Goal: Information Seeking & Learning: Learn about a topic

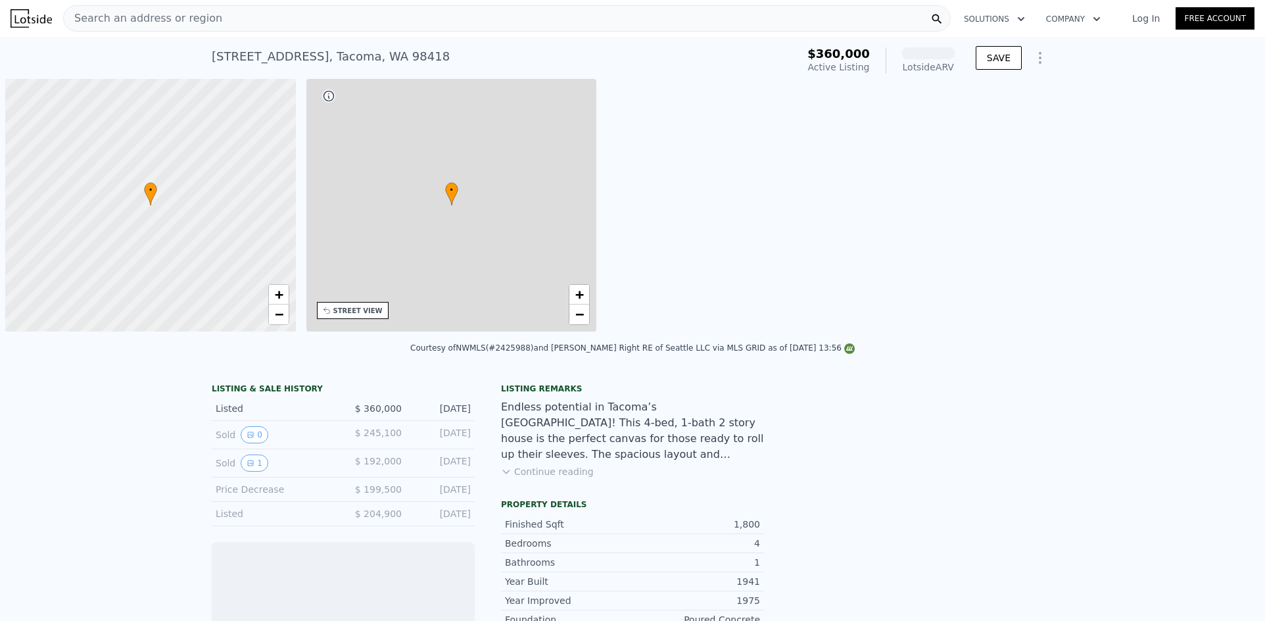
scroll to position [0, 5]
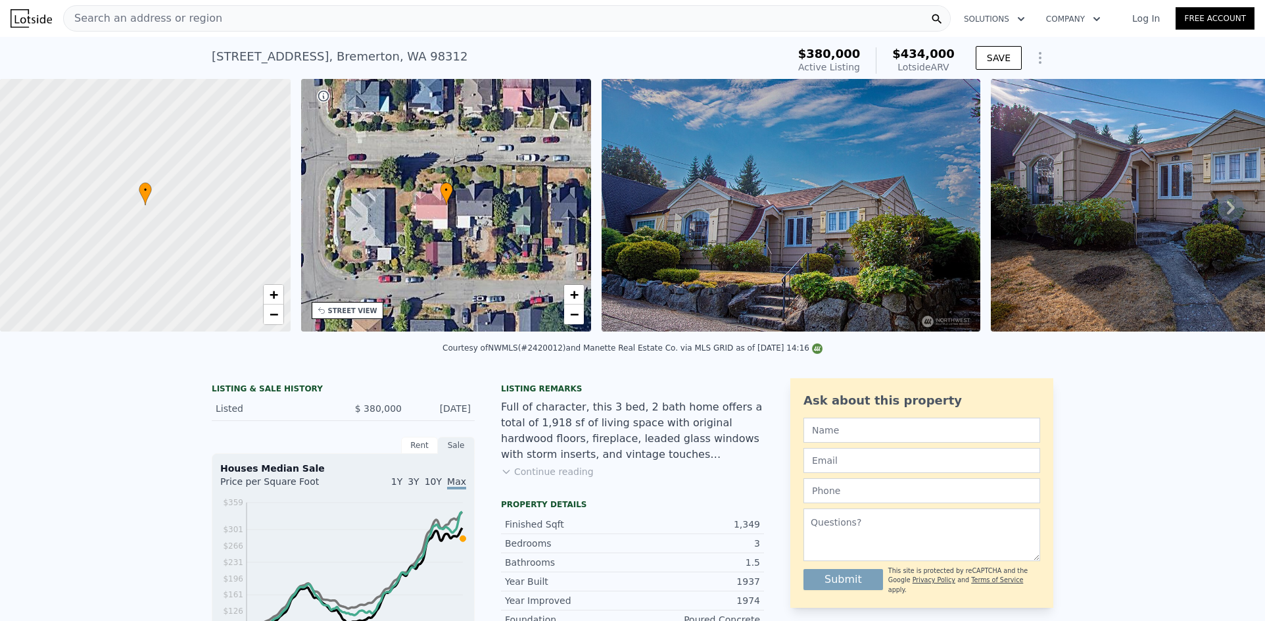
click at [318, 20] on div "Search an address or region" at bounding box center [506, 18] width 887 height 26
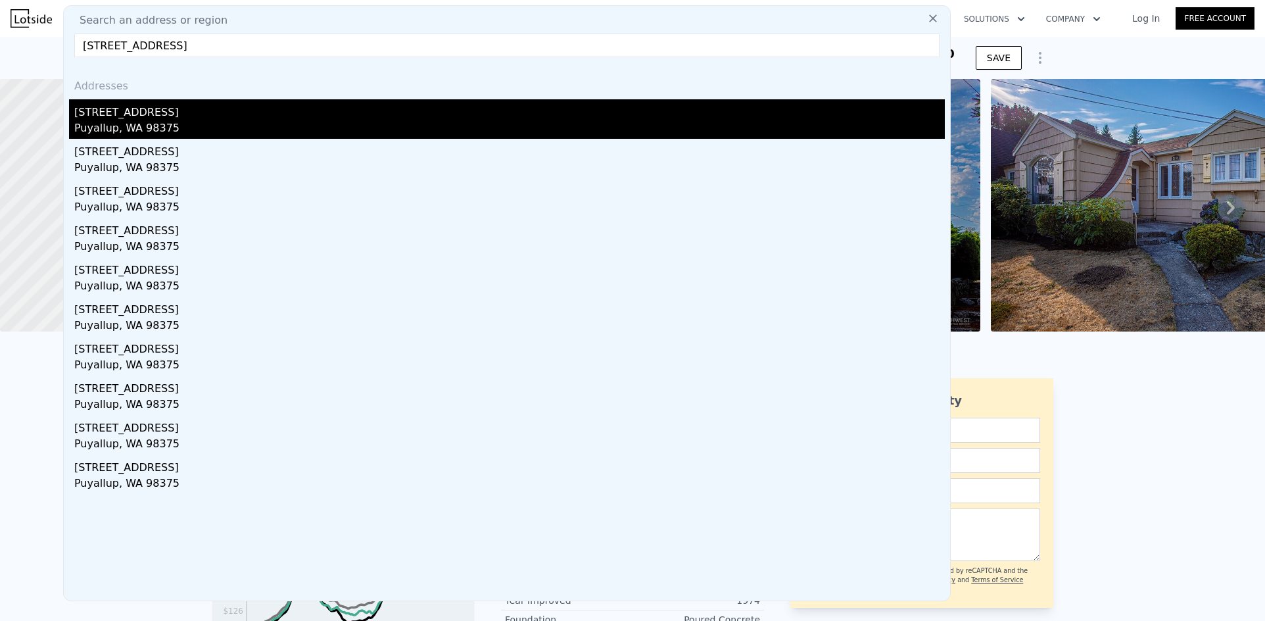
type input "15605 79th Ave E, Puyallup, WA 98375"
click at [164, 116] on div "[STREET_ADDRESS]" at bounding box center [509, 109] width 870 height 21
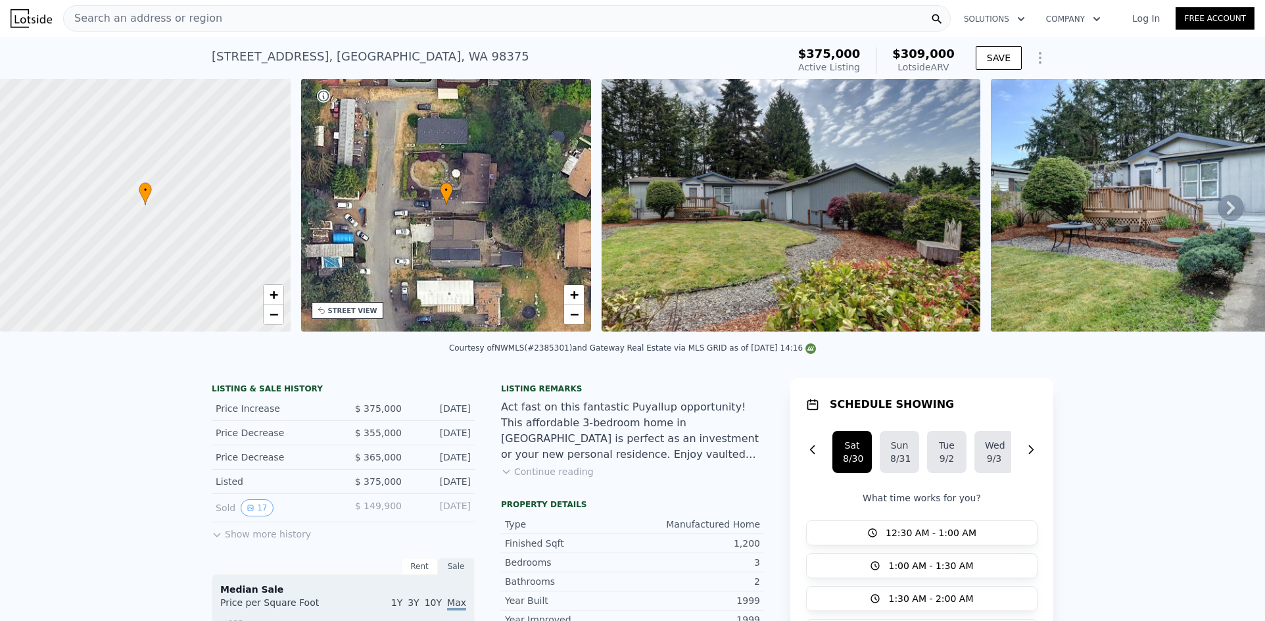
click at [442, 19] on div "Search an address or region" at bounding box center [506, 18] width 887 height 26
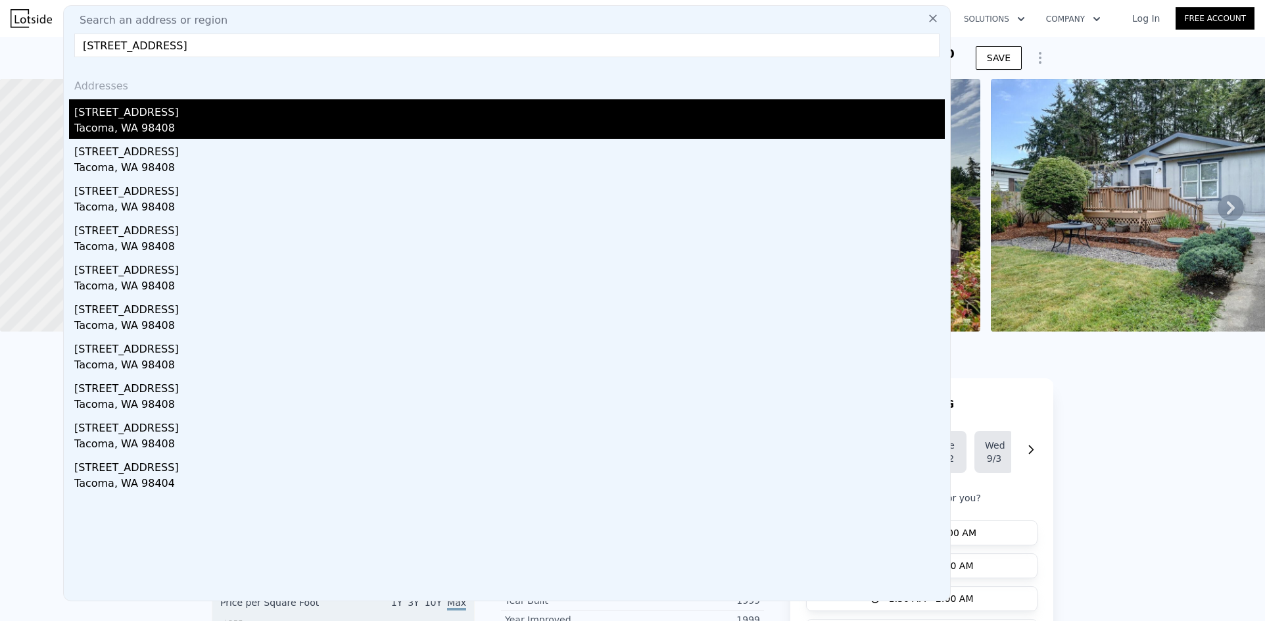
type input "1509 S 81st St, Tacoma, WA 98408"
click at [114, 112] on div "[STREET_ADDRESS]" at bounding box center [509, 109] width 870 height 21
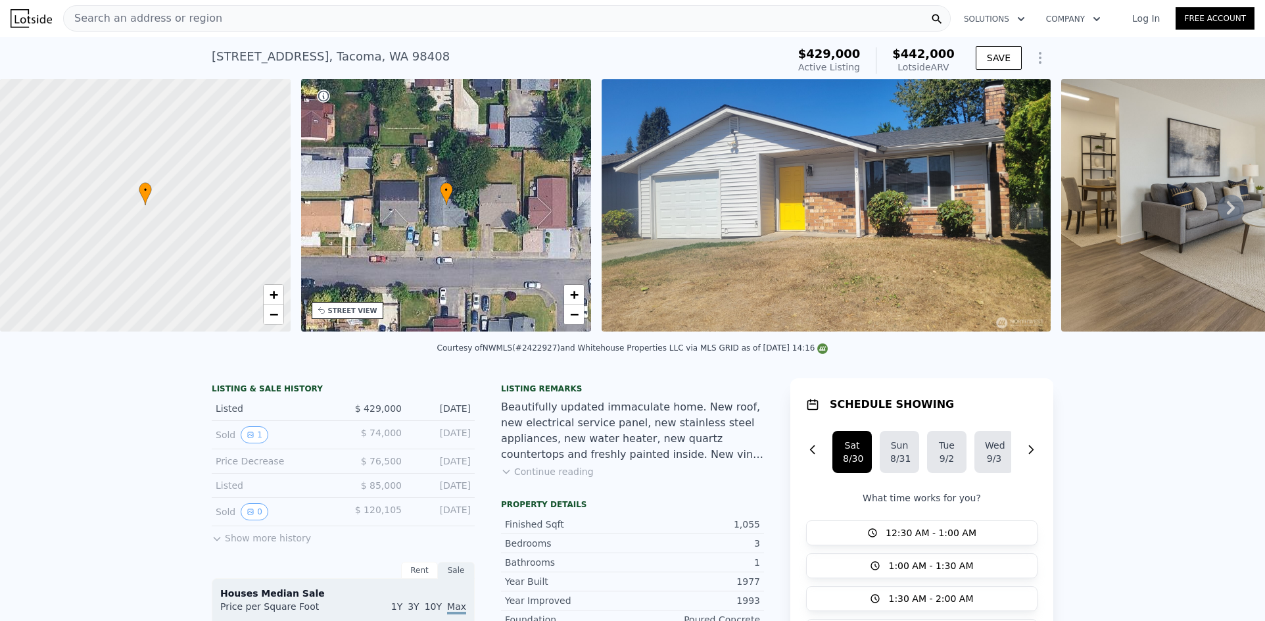
click at [330, 28] on div "Search an address or region" at bounding box center [506, 18] width 887 height 26
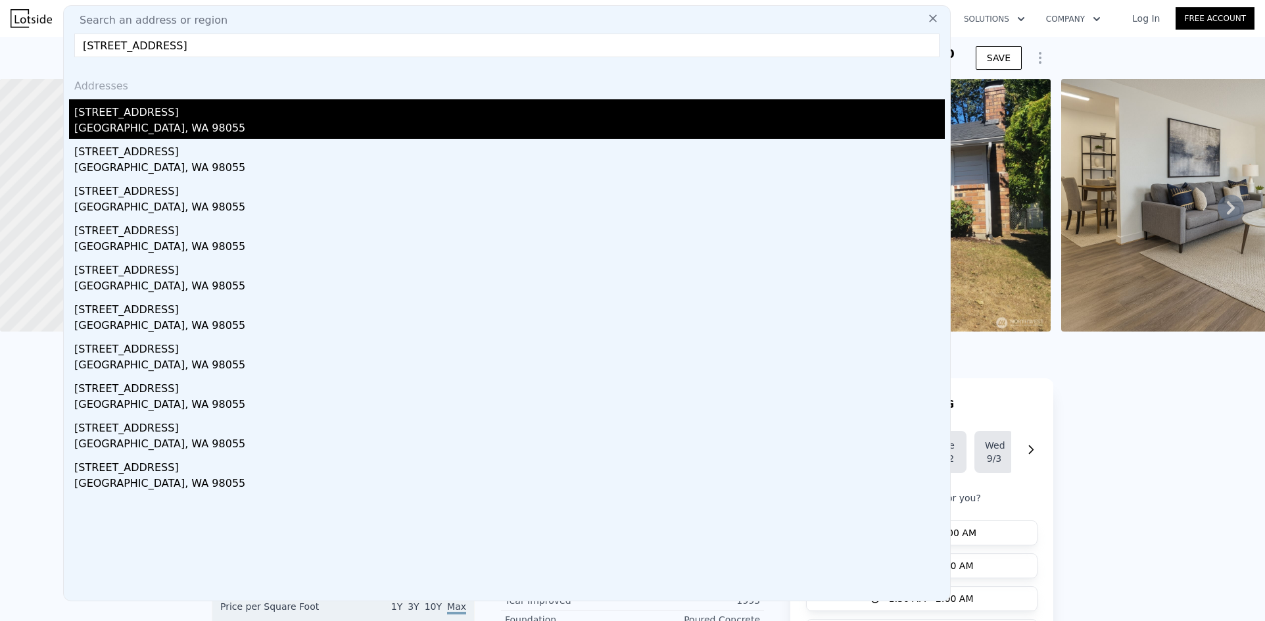
type input "17013 105th Ave SE, Renton, WA 98055"
click at [192, 107] on div "[STREET_ADDRESS]" at bounding box center [509, 109] width 870 height 21
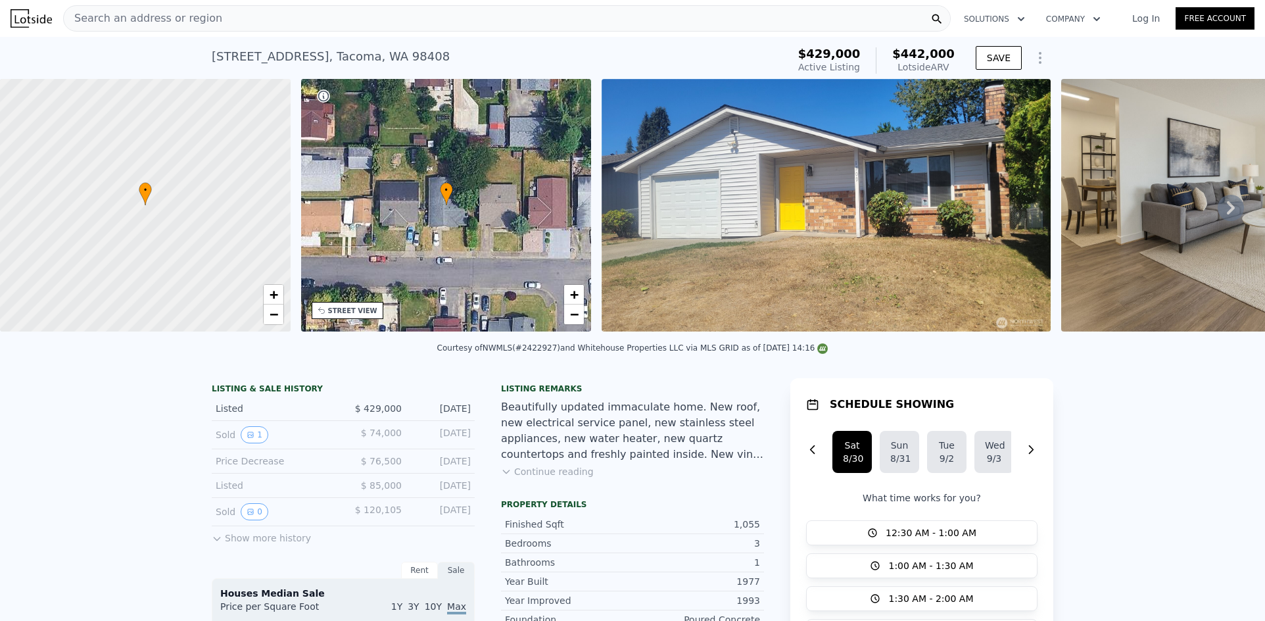
type input "2.5"
type input "880"
type input "1400"
type input "7600"
type input "14400"
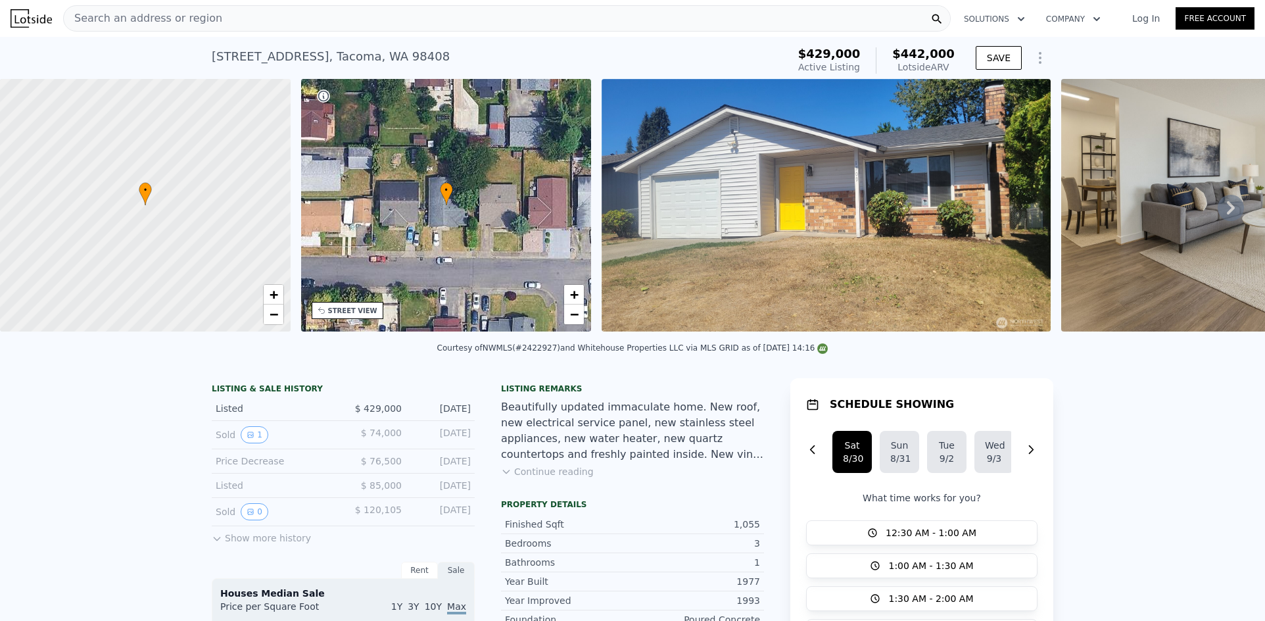
type input "$ 474,000"
type input "5"
type input "$ 13,187"
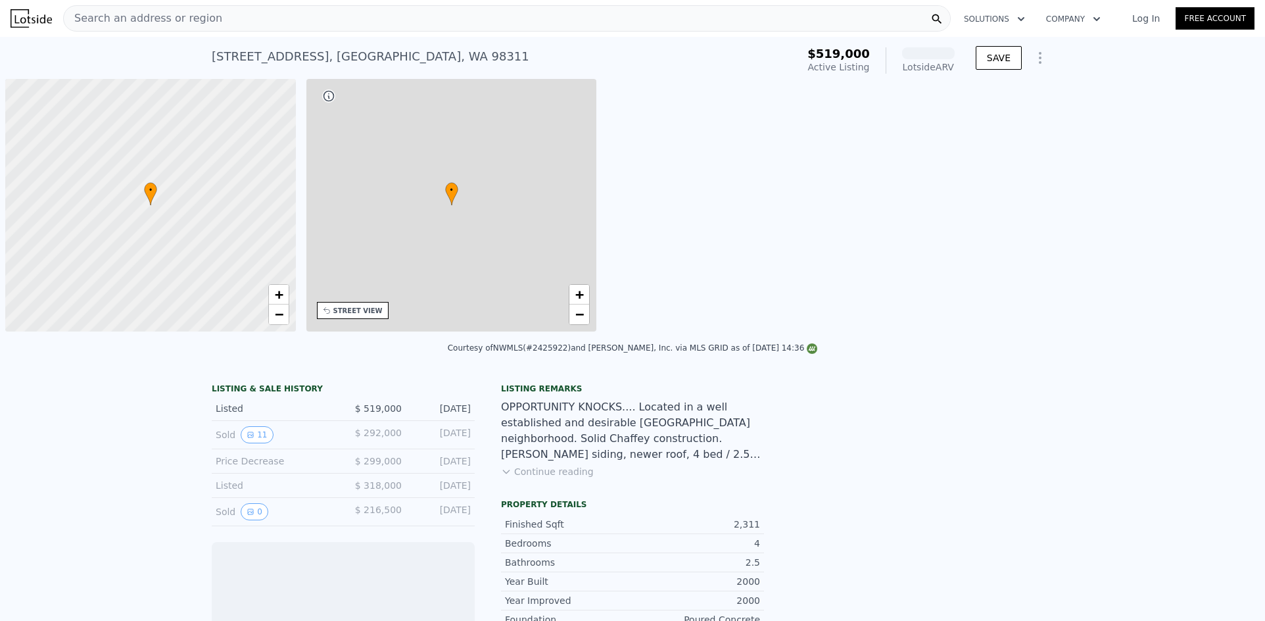
scroll to position [0, 5]
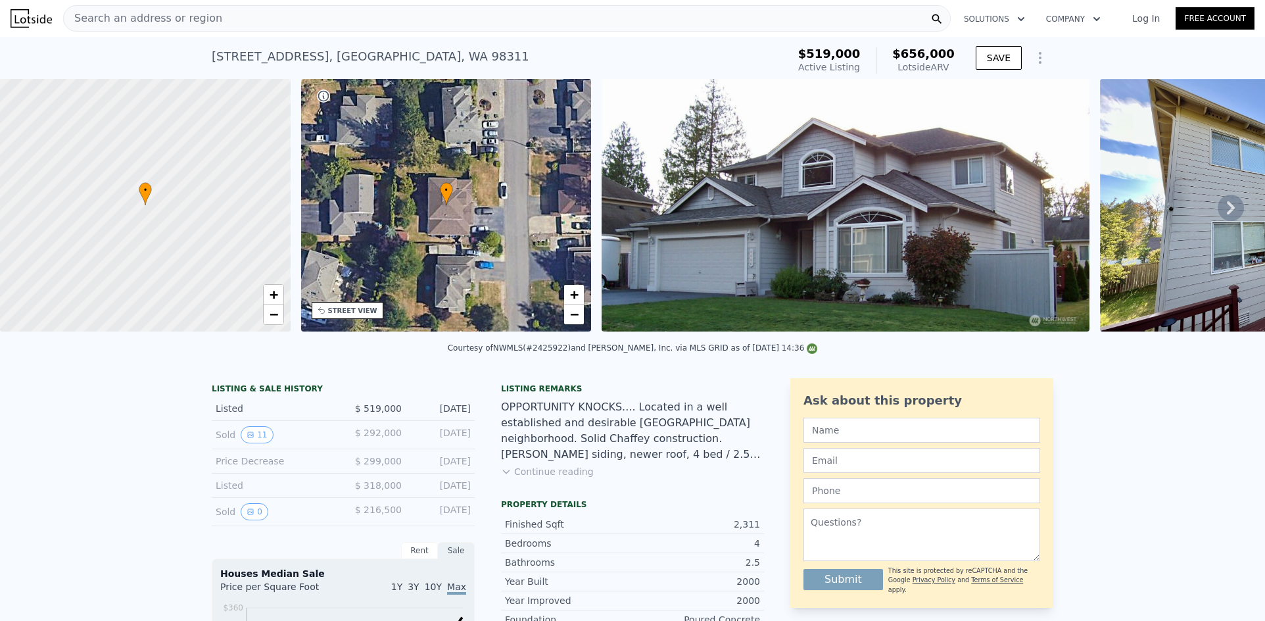
click at [352, 14] on div "Search an address or region" at bounding box center [506, 18] width 887 height 26
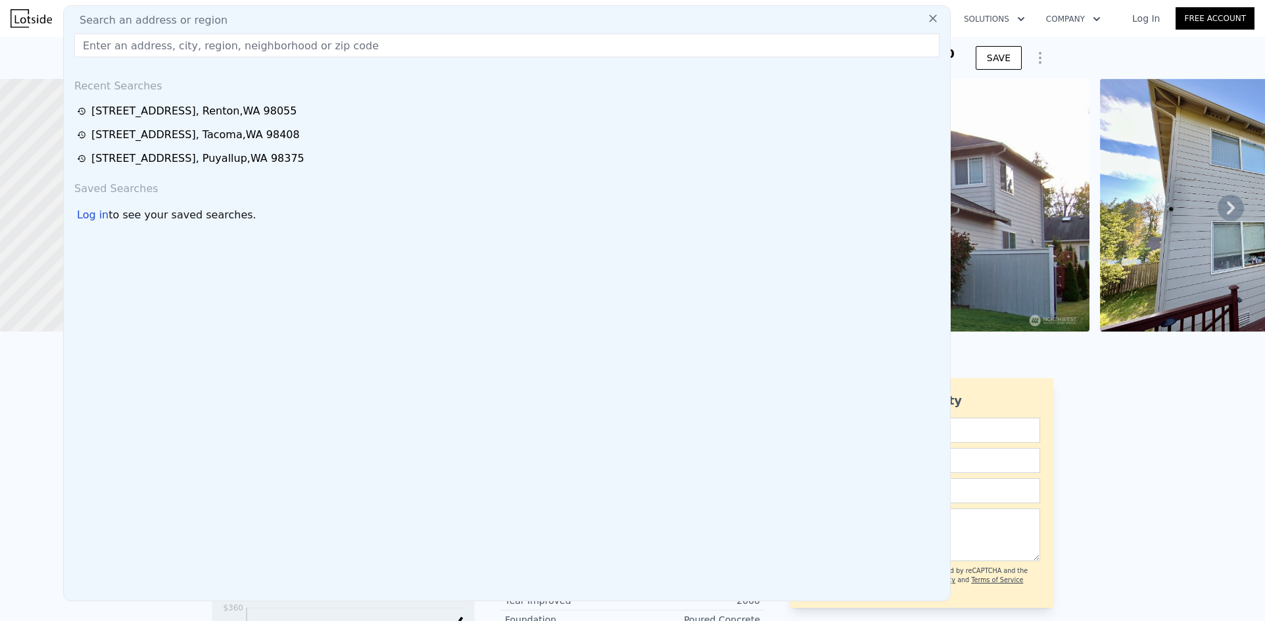
click at [351, 14] on div "Search an address or region" at bounding box center [507, 20] width 876 height 16
click at [351, 39] on input "text" at bounding box center [506, 46] width 865 height 24
paste input "[STREET_ADDRESS]"
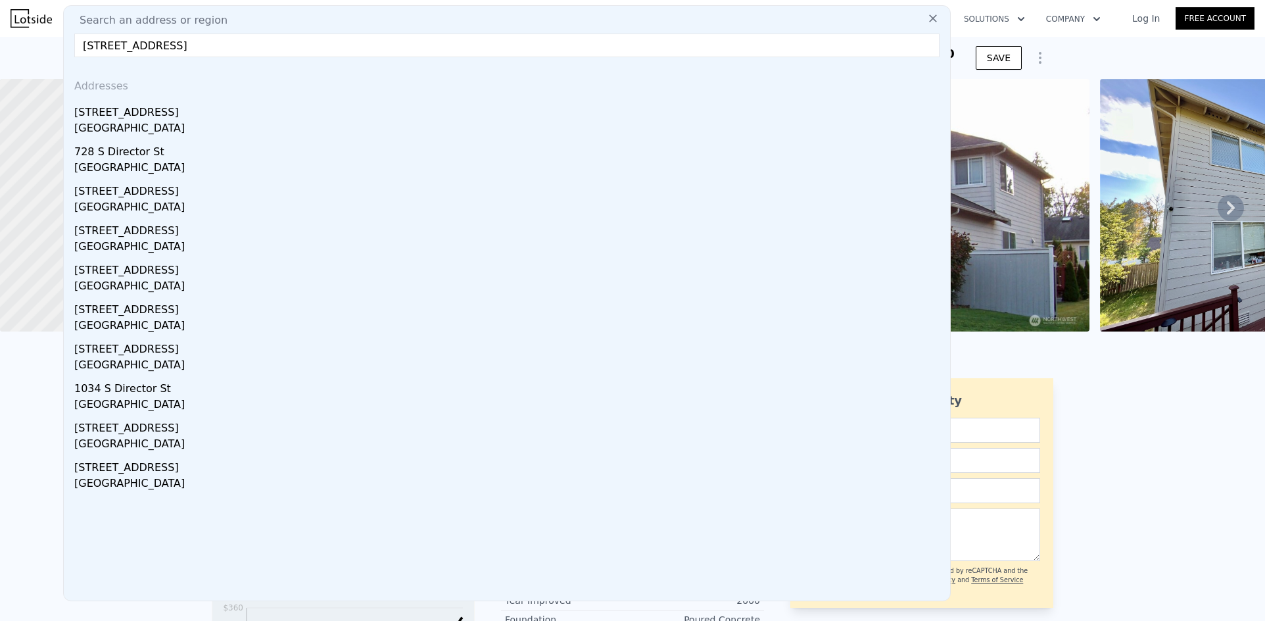
type input "[STREET_ADDRESS]"
click at [185, 115] on div "[STREET_ADDRESS]" at bounding box center [509, 109] width 870 height 21
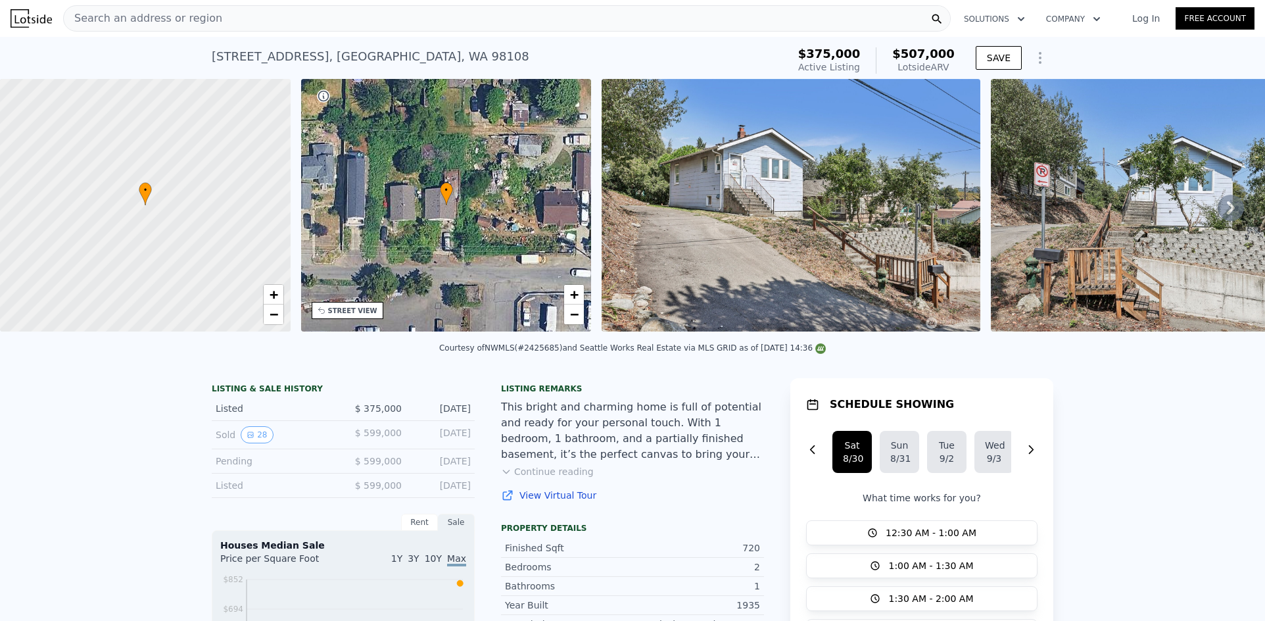
click at [233, 26] on div "Search an address or region" at bounding box center [506, 18] width 887 height 26
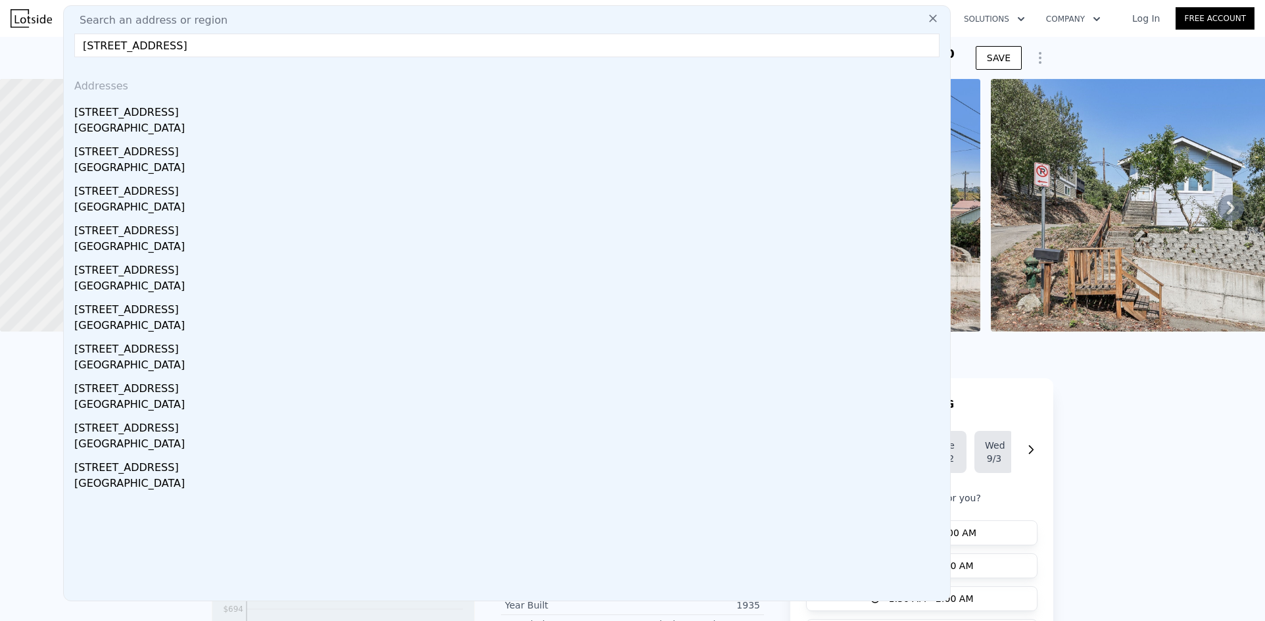
type input "[STREET_ADDRESS]"
click at [145, 112] on div "[STREET_ADDRESS]" at bounding box center [509, 109] width 870 height 21
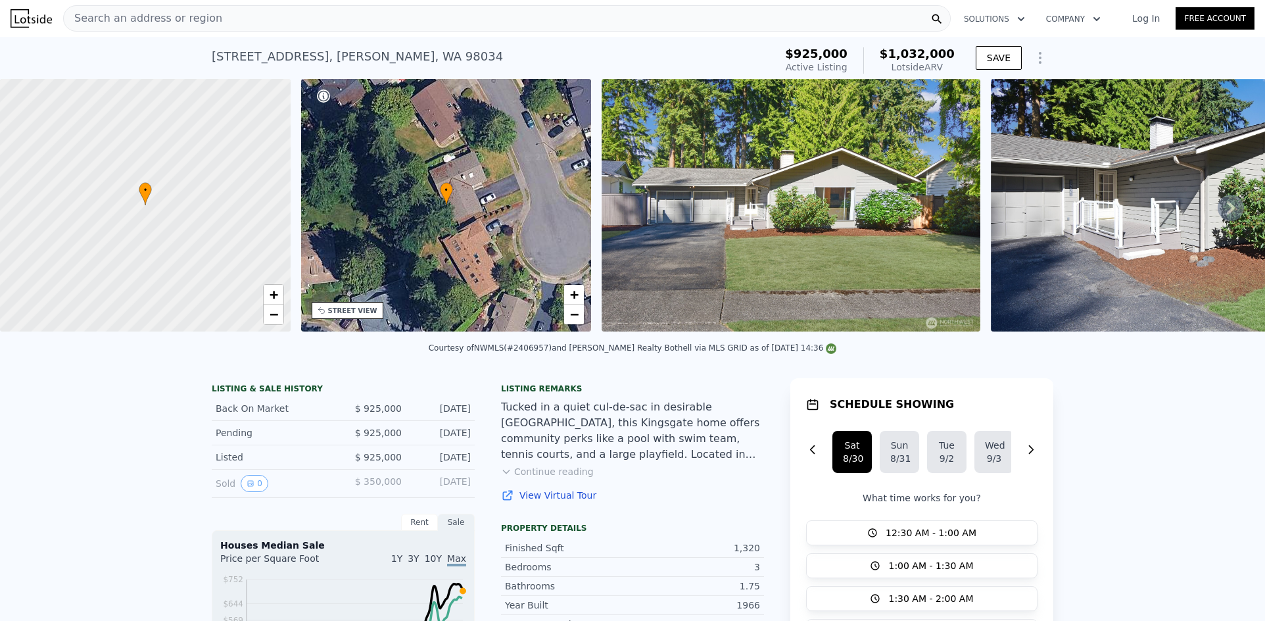
click at [340, 22] on div "Search an address or region" at bounding box center [506, 18] width 887 height 26
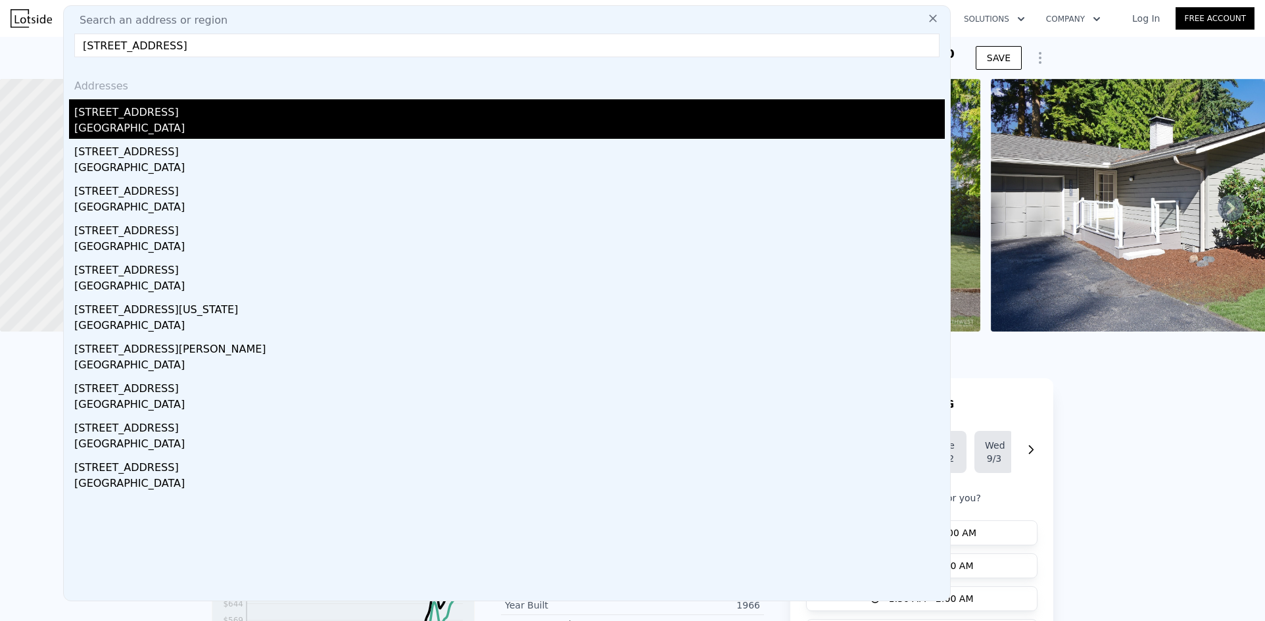
type input "[STREET_ADDRESS]"
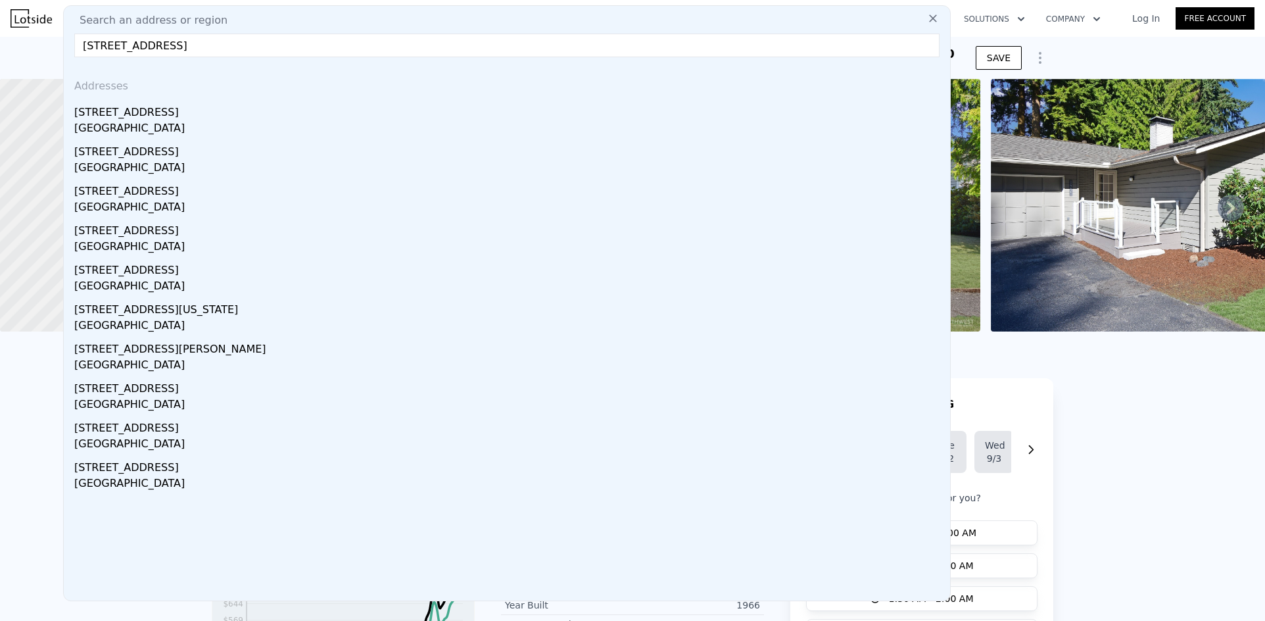
drag, startPoint x: 191, startPoint y: 113, endPoint x: 866, endPoint y: 2, distance: 684.9
click at [191, 113] on div "[STREET_ADDRESS]" at bounding box center [509, 109] width 870 height 21
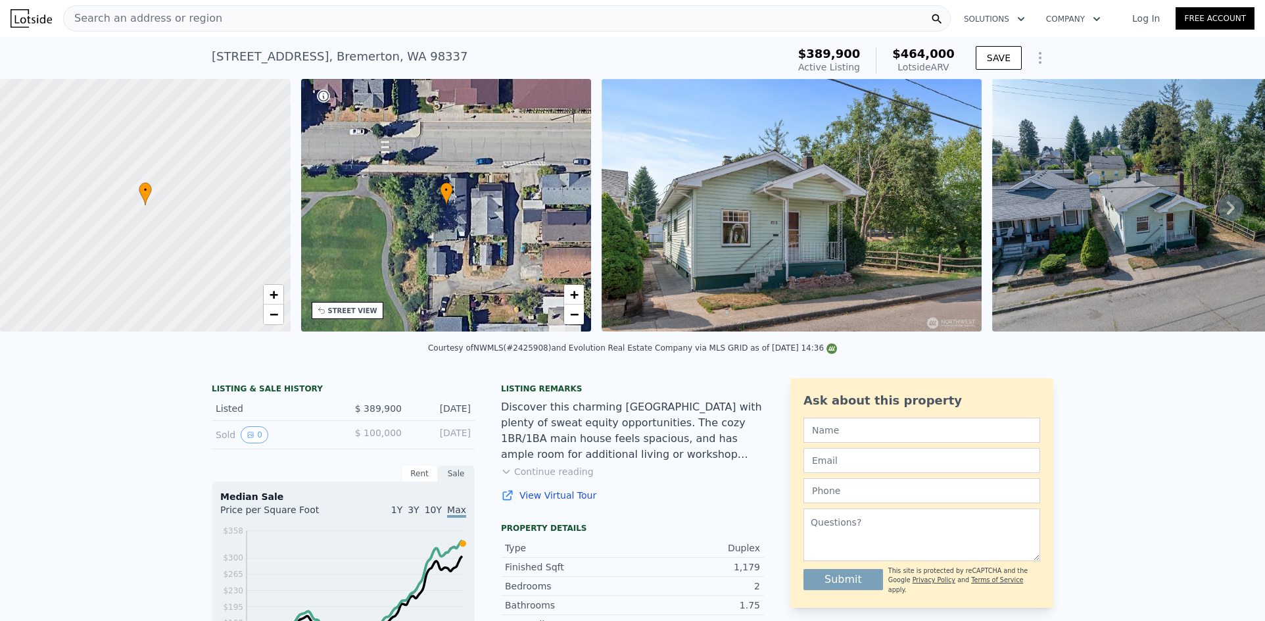
click at [330, 26] on div "Search an address or region" at bounding box center [506, 18] width 887 height 26
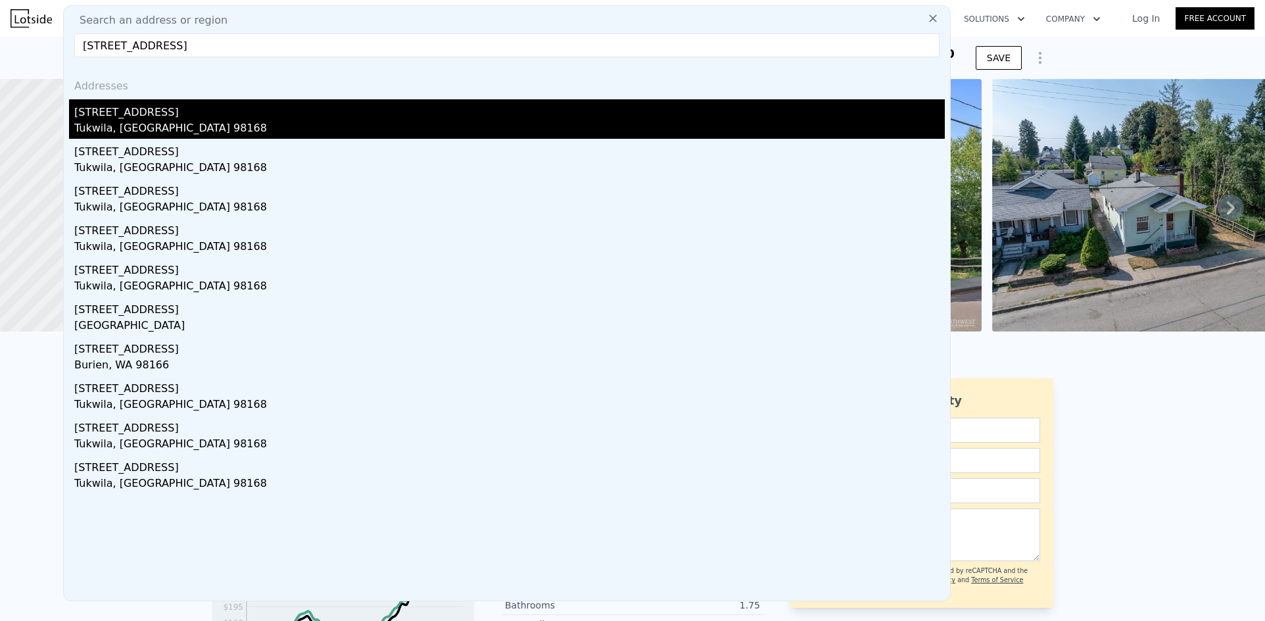
type input "[STREET_ADDRESS]"
click at [197, 116] on div "[STREET_ADDRESS]" at bounding box center [509, 109] width 870 height 21
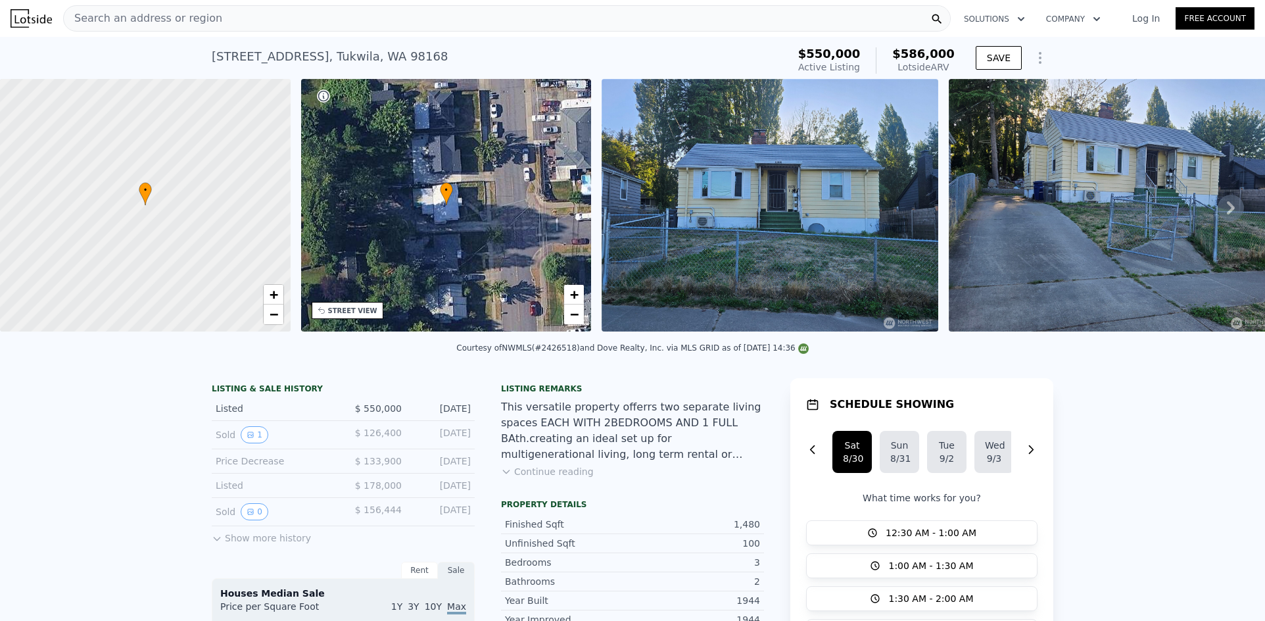
click at [348, 26] on div "Search an address or region" at bounding box center [506, 18] width 887 height 26
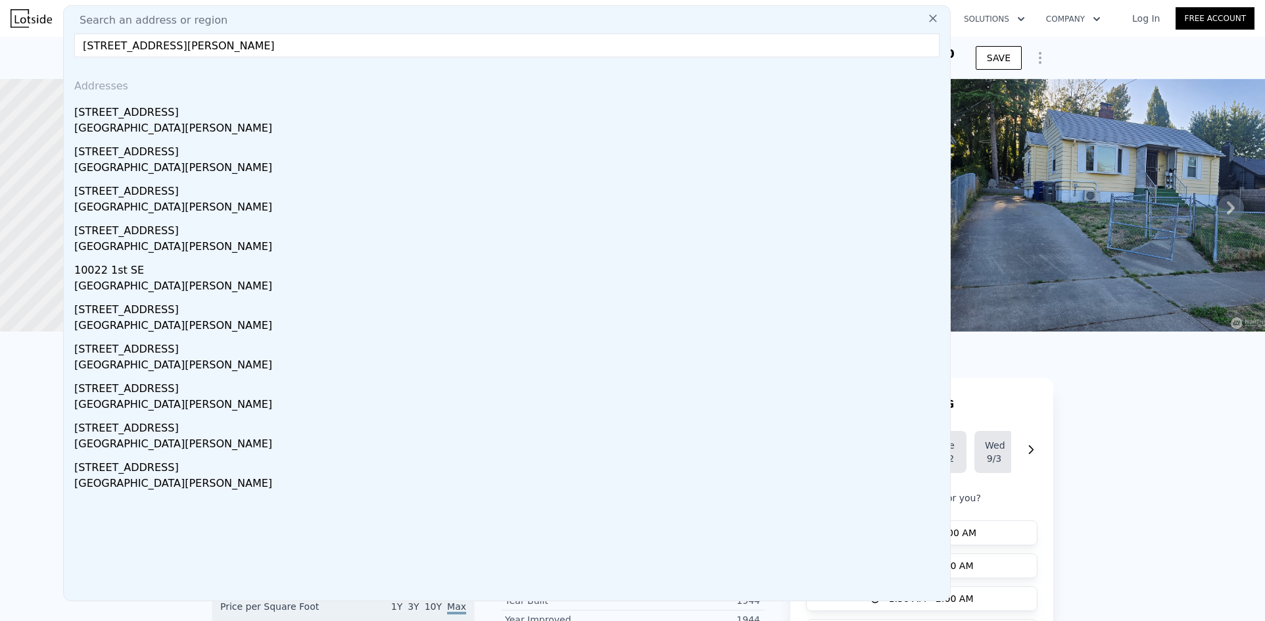
type input "[STREET_ADDRESS][PERSON_NAME]"
click at [167, 109] on div "[STREET_ADDRESS]" at bounding box center [509, 109] width 870 height 21
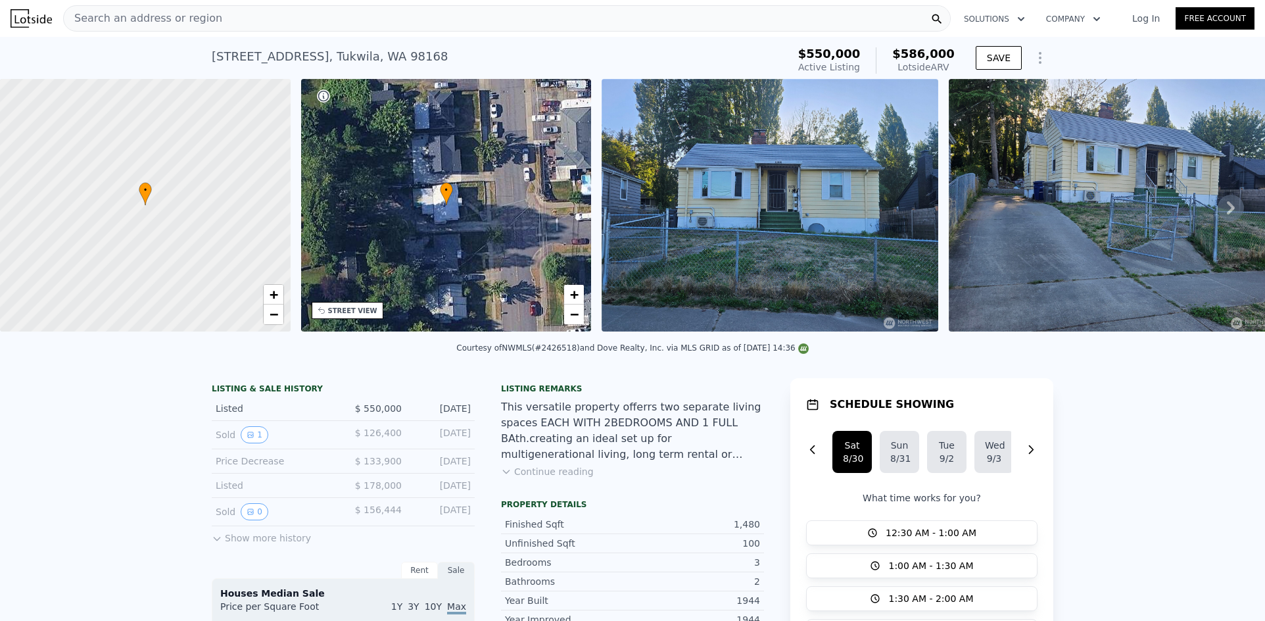
type input "3"
type input "4"
type input "2"
type input "960"
type input "1480"
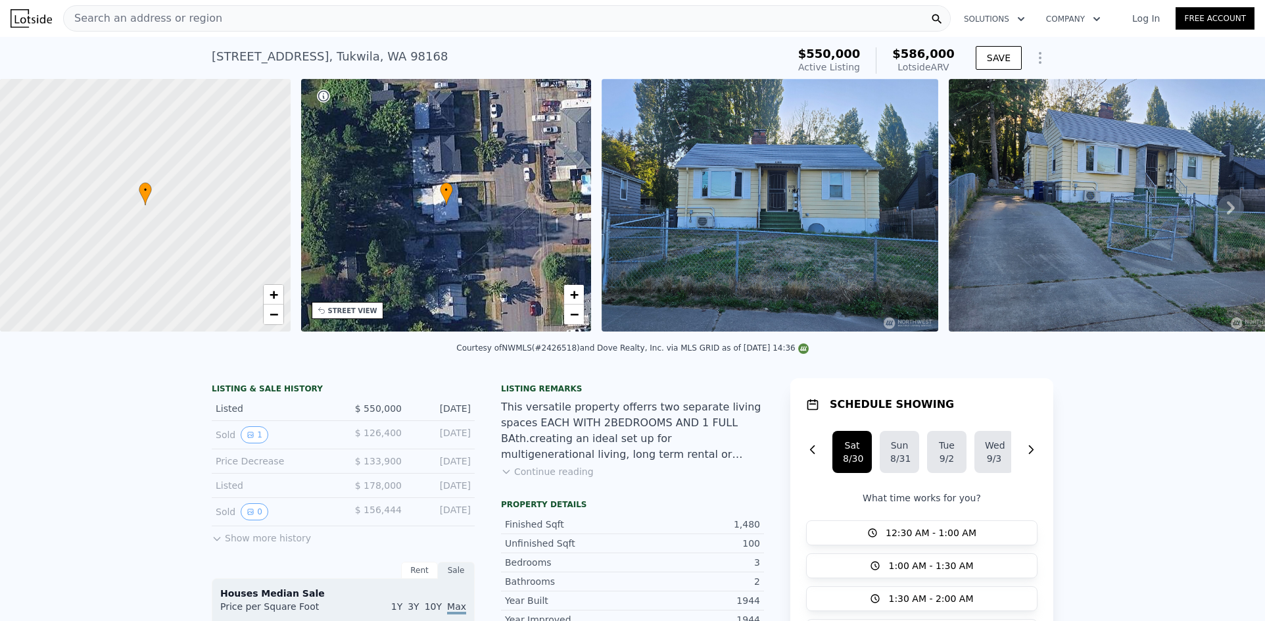
type input "5663"
type input "10019"
type input "$ 620,000"
type input "4"
type input "$ 25,439"
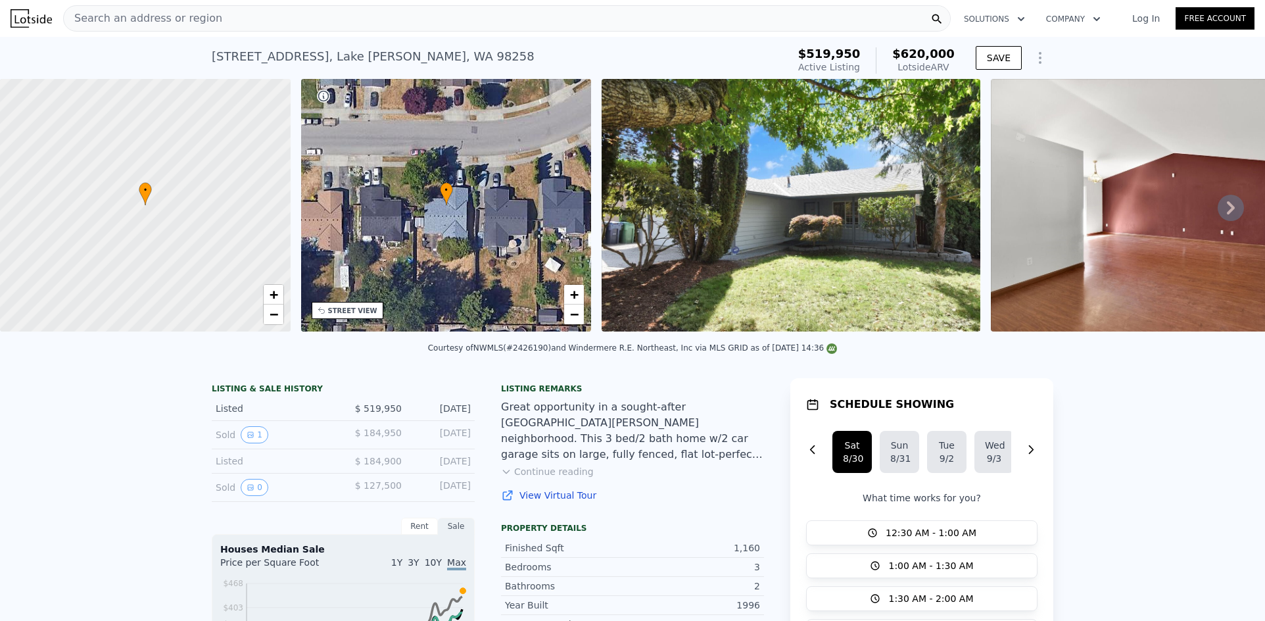
click at [389, 14] on div "Search an address or region" at bounding box center [506, 18] width 887 height 26
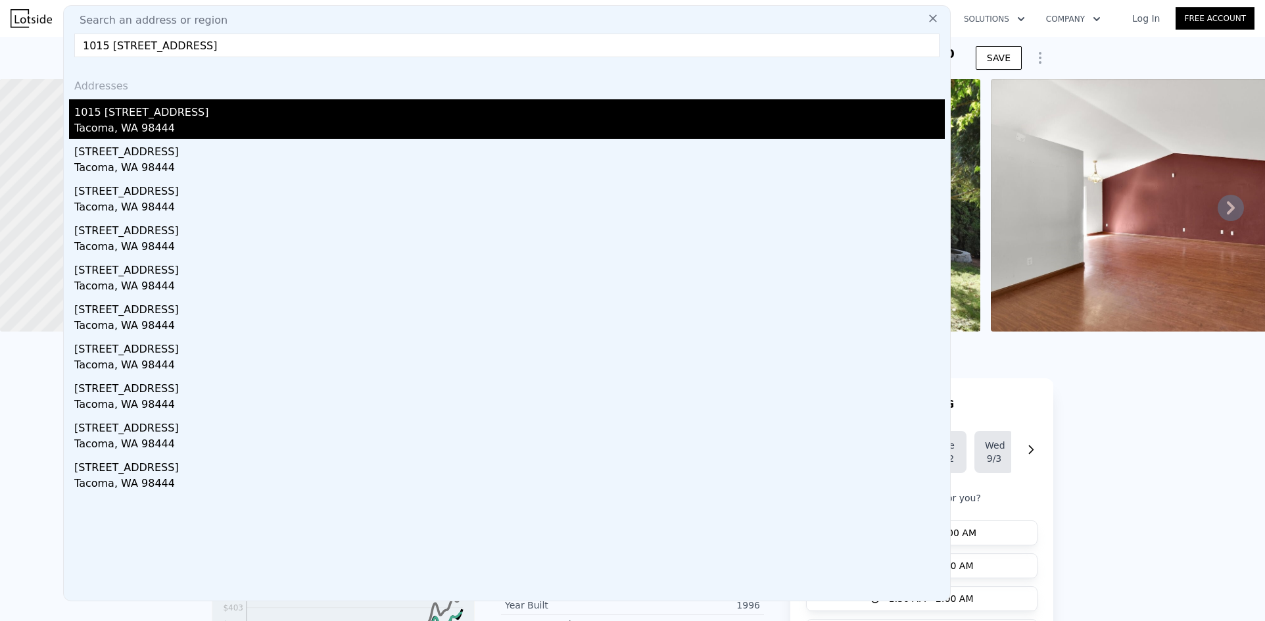
type input "1015 [STREET_ADDRESS]"
click at [121, 116] on div "1015 [STREET_ADDRESS]" at bounding box center [509, 109] width 870 height 21
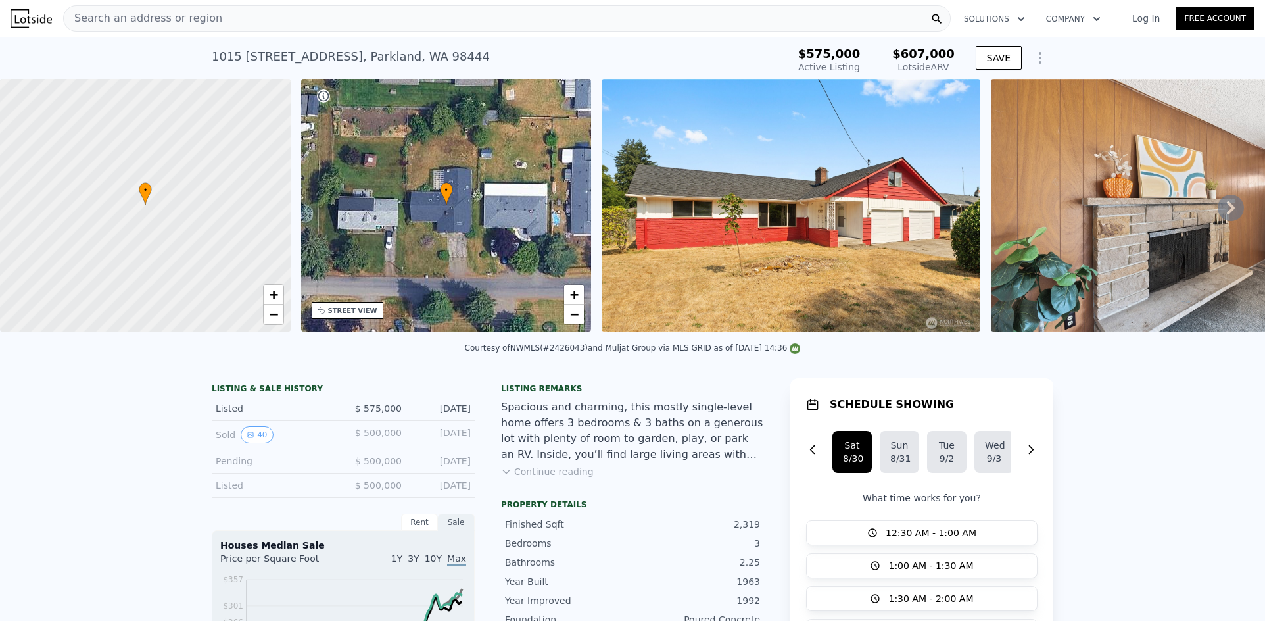
click at [235, 23] on div "Search an address or region" at bounding box center [506, 18] width 887 height 26
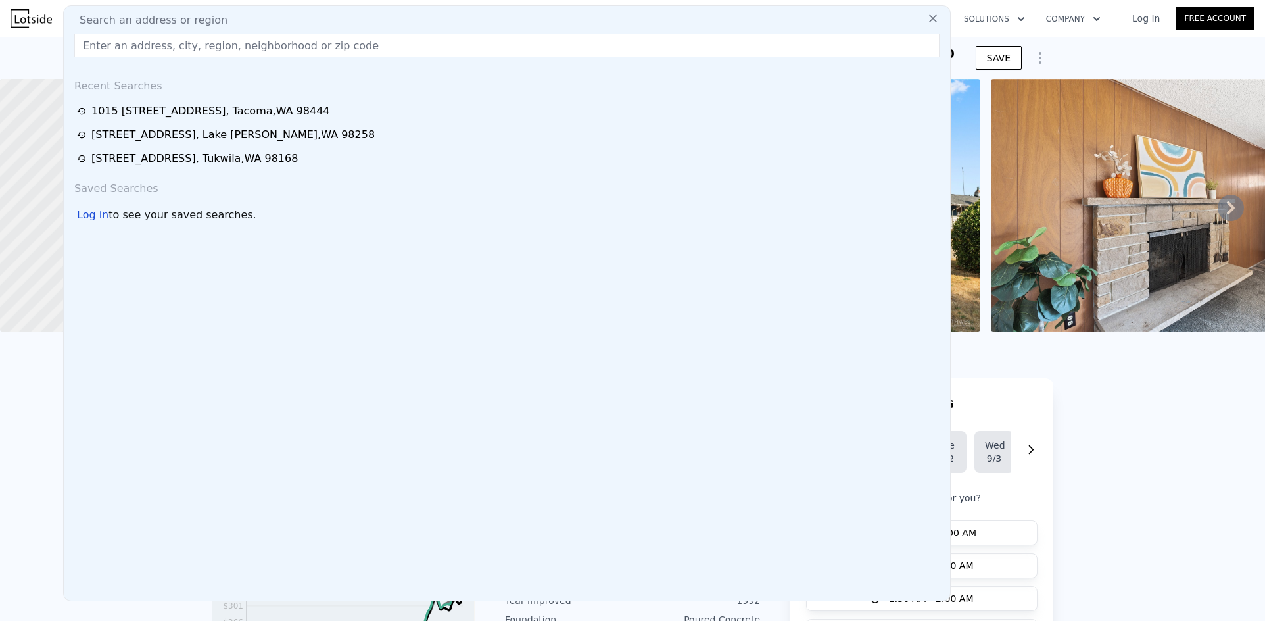
click at [191, 43] on input "text" at bounding box center [506, 46] width 865 height 24
paste input "[STREET_ADDRESS][PERSON_NAME]"
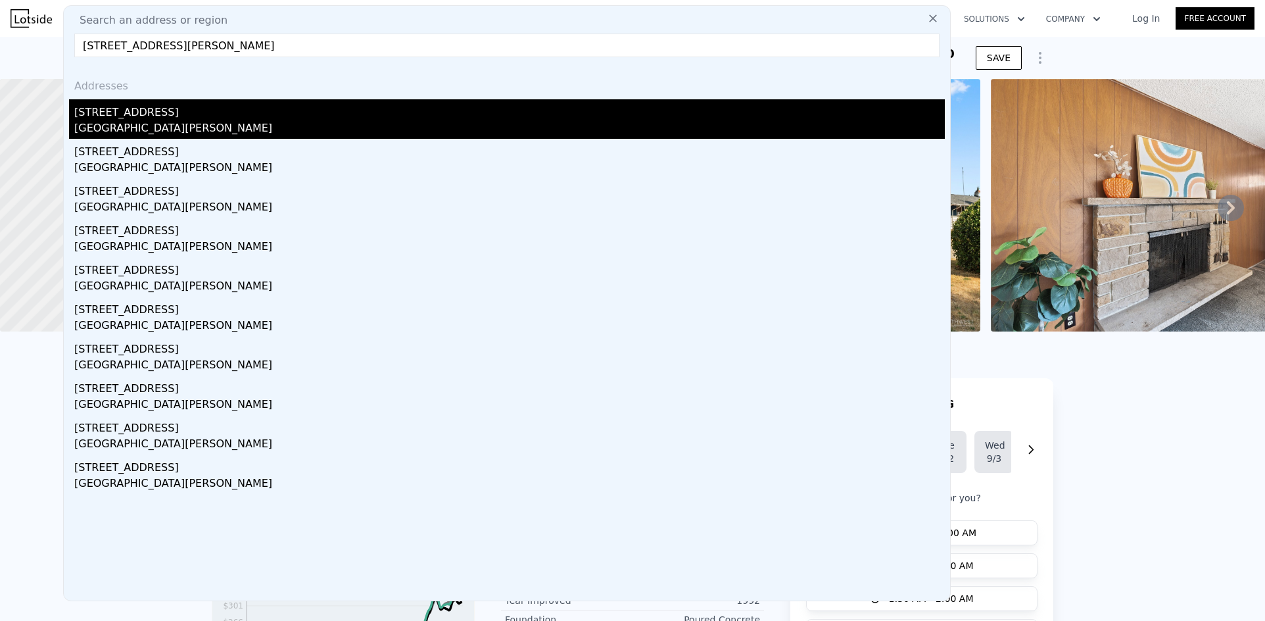
type input "[STREET_ADDRESS][PERSON_NAME]"
click at [158, 113] on div "[STREET_ADDRESS]" at bounding box center [509, 109] width 870 height 21
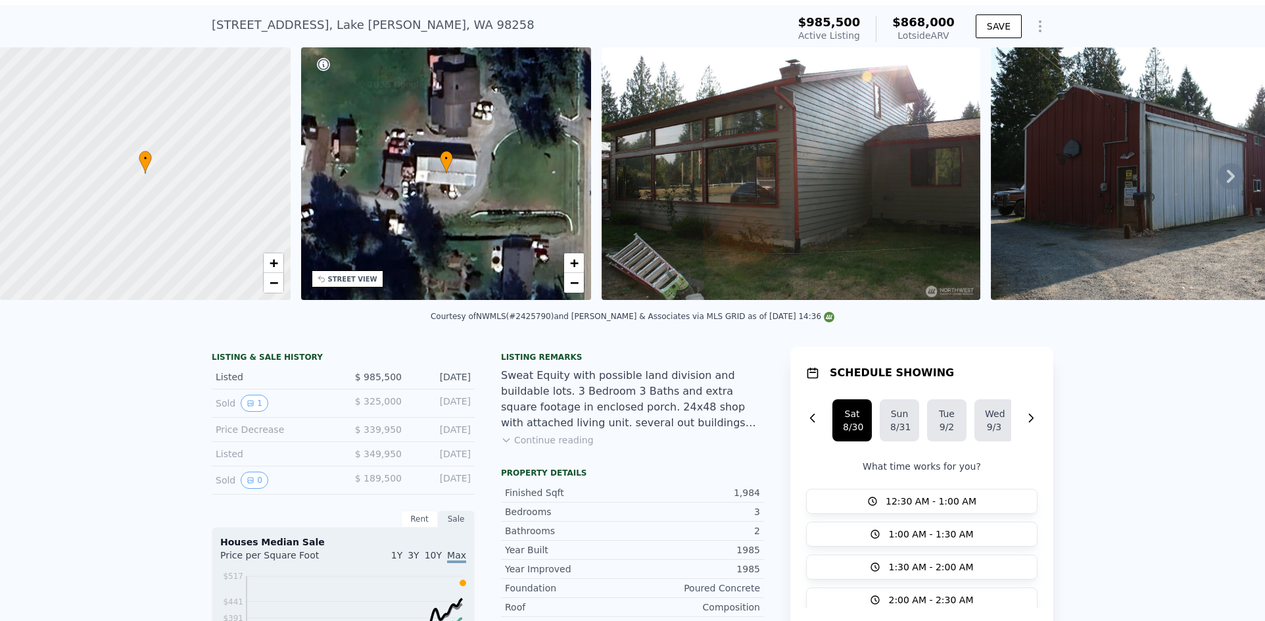
scroll to position [5, 0]
